Goal: Book appointment/travel/reservation

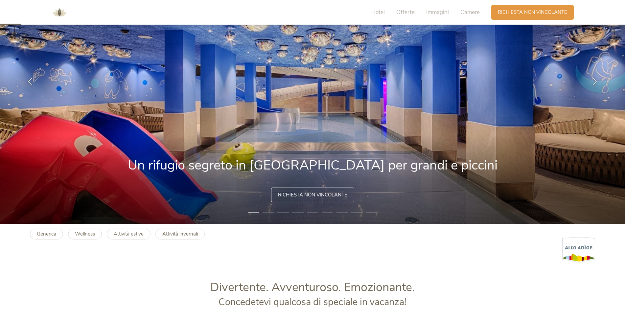
scroll to position [66, 0]
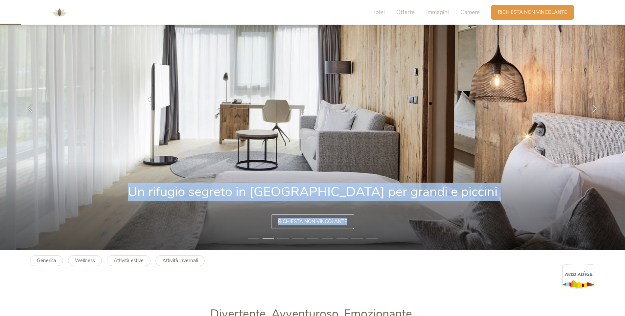
drag, startPoint x: 347, startPoint y: 222, endPoint x: 367, endPoint y: 142, distance: 82.6
click at [367, 142] on div "1 2 3 4 5 6 7 8 9 Un rifugio segreto in [GEOGRAPHIC_DATA] per grandi e piccini …" at bounding box center [312, 107] width 625 height 285
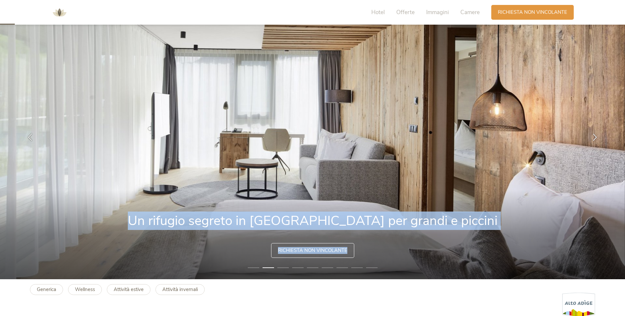
scroll to position [0, 0]
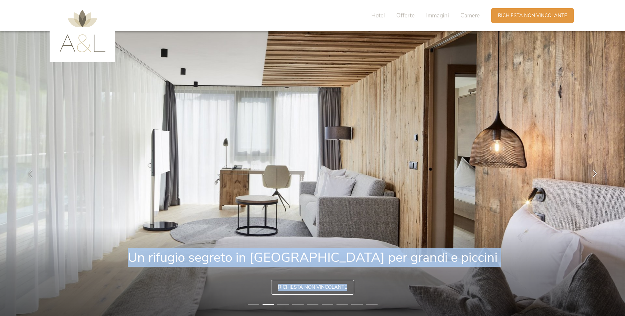
click at [593, 171] on icon at bounding box center [595, 173] width 8 height 8
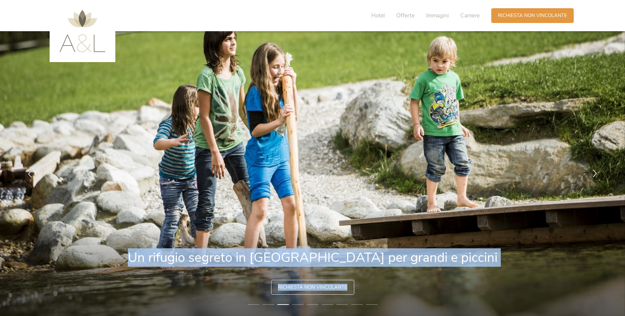
click at [593, 172] on icon at bounding box center [595, 173] width 8 height 8
drag, startPoint x: 593, startPoint y: 172, endPoint x: 596, endPoint y: 176, distance: 5.0
click at [596, 176] on icon at bounding box center [595, 173] width 8 height 8
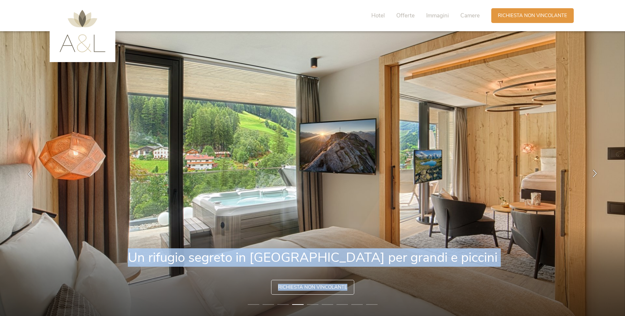
click at [595, 176] on icon at bounding box center [595, 173] width 8 height 8
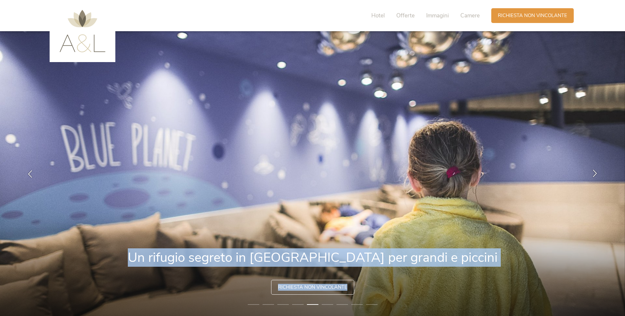
click at [595, 176] on icon at bounding box center [595, 173] width 8 height 8
click at [595, 173] on icon at bounding box center [595, 173] width 8 height 8
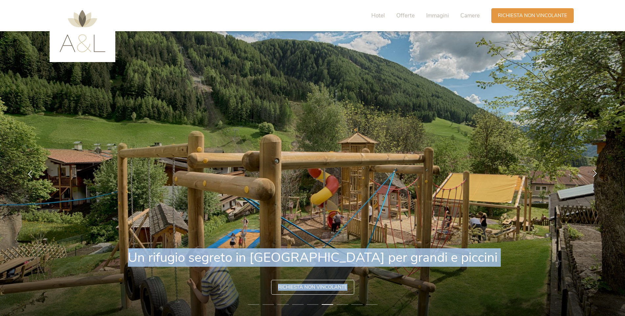
click at [595, 173] on icon at bounding box center [595, 173] width 8 height 8
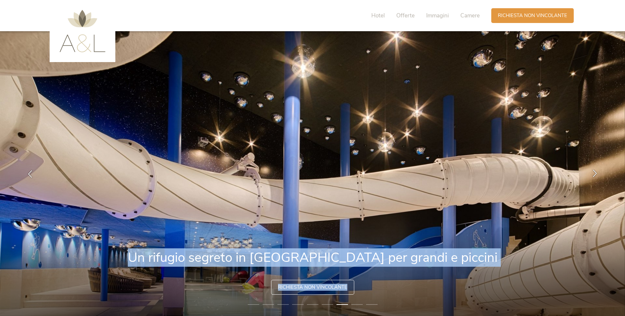
click at [595, 173] on icon at bounding box center [595, 173] width 8 height 8
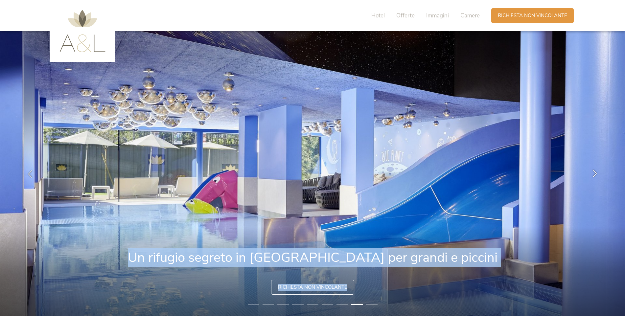
click at [595, 173] on icon at bounding box center [595, 173] width 8 height 8
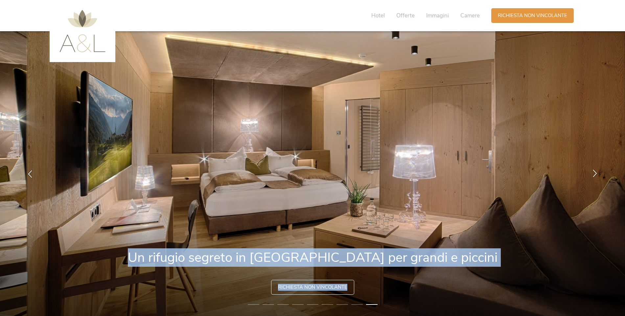
click at [595, 173] on icon at bounding box center [595, 173] width 8 height 8
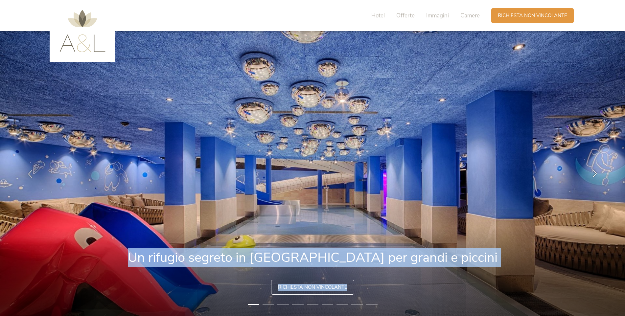
click at [595, 173] on icon at bounding box center [595, 173] width 8 height 8
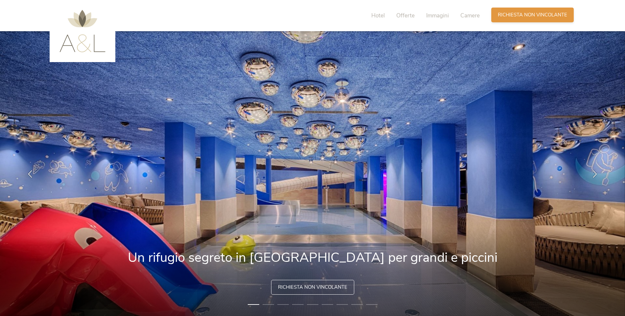
click at [537, 17] on span "Richiesta non vincolante" at bounding box center [532, 15] width 69 height 7
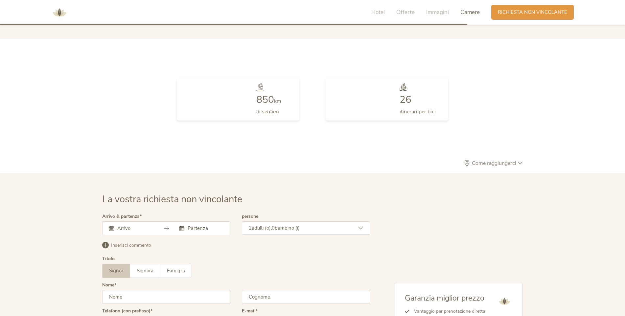
scroll to position [1925, 0]
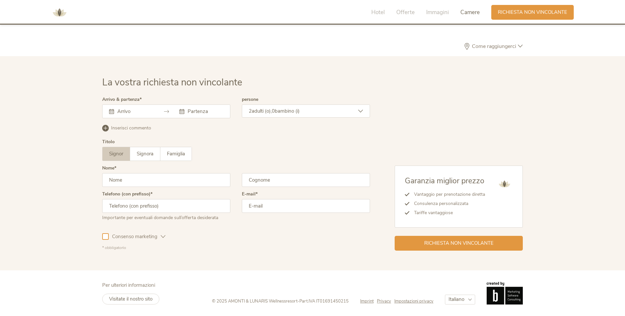
click at [141, 110] on input "text" at bounding box center [134, 111] width 37 height 7
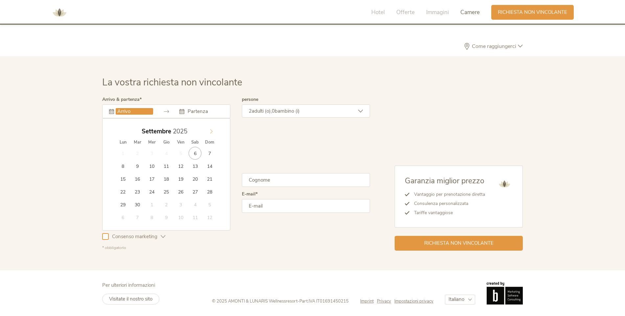
click at [207, 131] on span at bounding box center [211, 129] width 11 height 9
click at [212, 131] on icon at bounding box center [211, 131] width 5 height 5
type input "[DATE]"
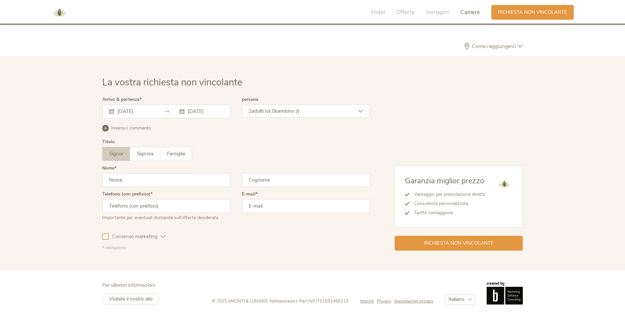
click at [367, 113] on div "2 adulti (o), 0 bambino (i)" at bounding box center [306, 110] width 128 height 13
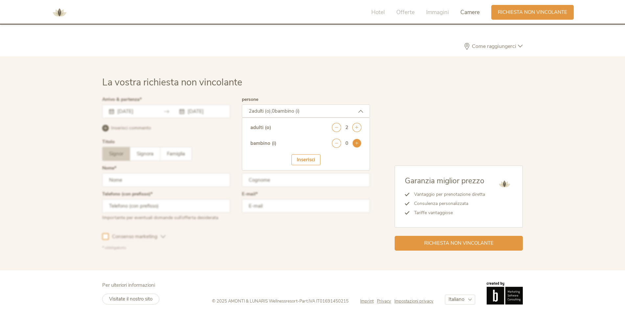
click at [356, 143] on icon at bounding box center [356, 143] width 9 height 9
click at [344, 165] on select "seleziona 0 1 2 3 4 5 6 7 8 9 10 11 12 13 14 15 16 17" at bounding box center [345, 161] width 33 height 11
select select "2"
click at [329, 156] on select "seleziona 0 1 2 3 4 5 6 7 8 9 10 11 12 13 14 15 16 17" at bounding box center [345, 161] width 33 height 11
click at [307, 180] on div "Inserisci" at bounding box center [305, 180] width 29 height 11
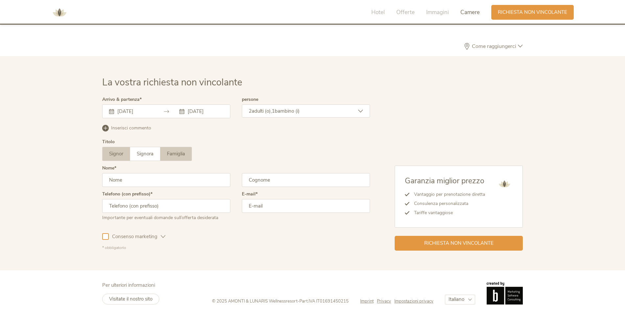
click at [178, 156] on span "Famiglia" at bounding box center [176, 154] width 18 height 7
click at [416, 247] on div "Richiesta non vincolante" at bounding box center [459, 242] width 128 height 15
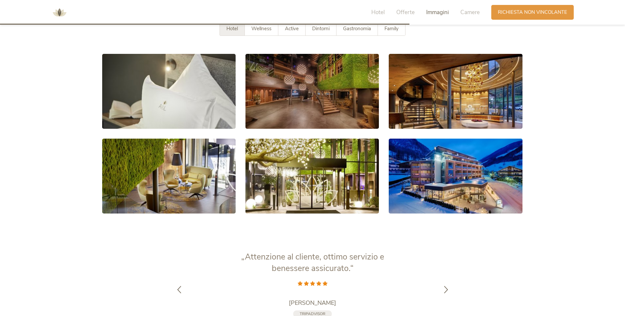
scroll to position [1250, 0]
